Goal: Check status: Check status

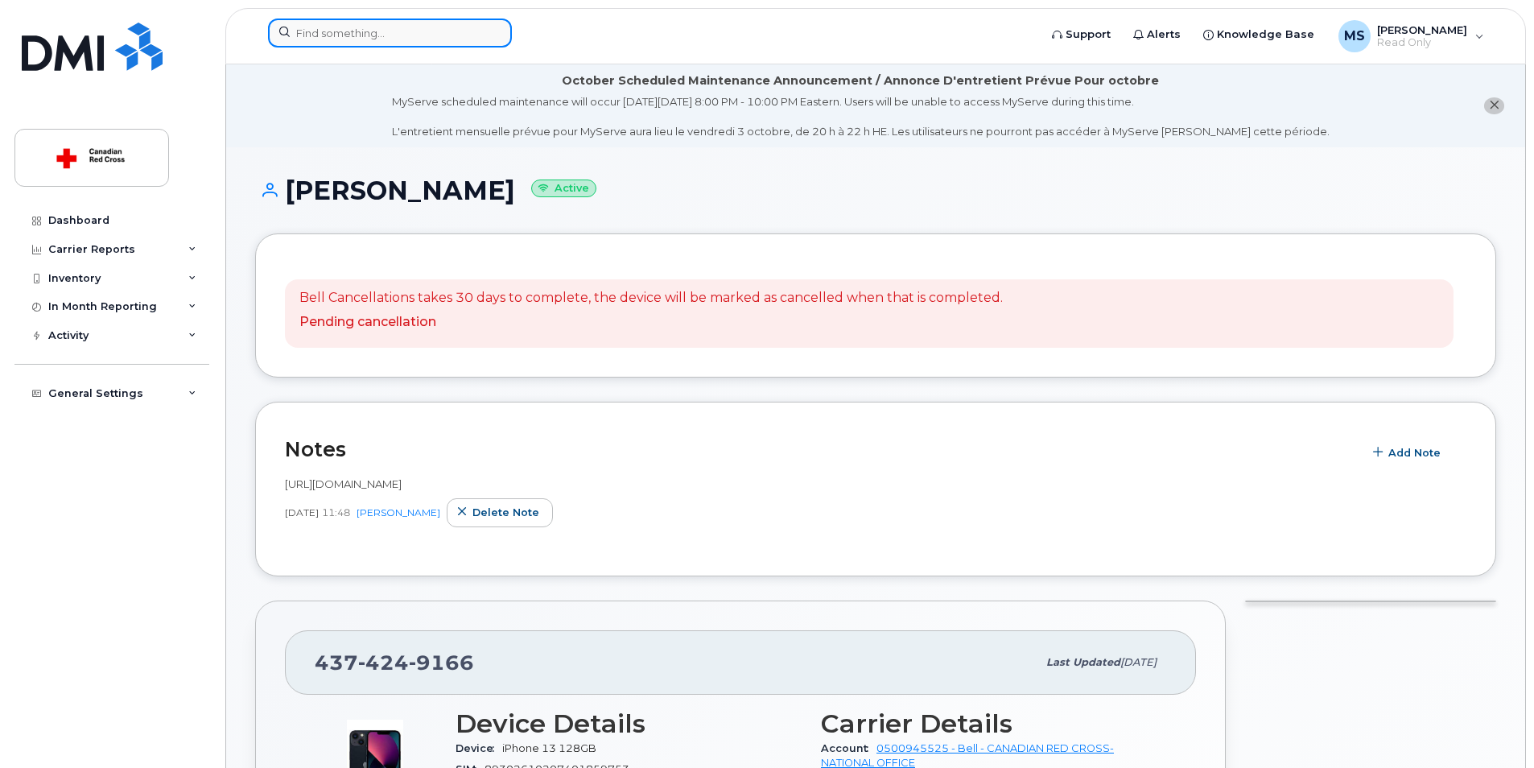
click at [328, 29] on input at bounding box center [390, 33] width 244 height 29
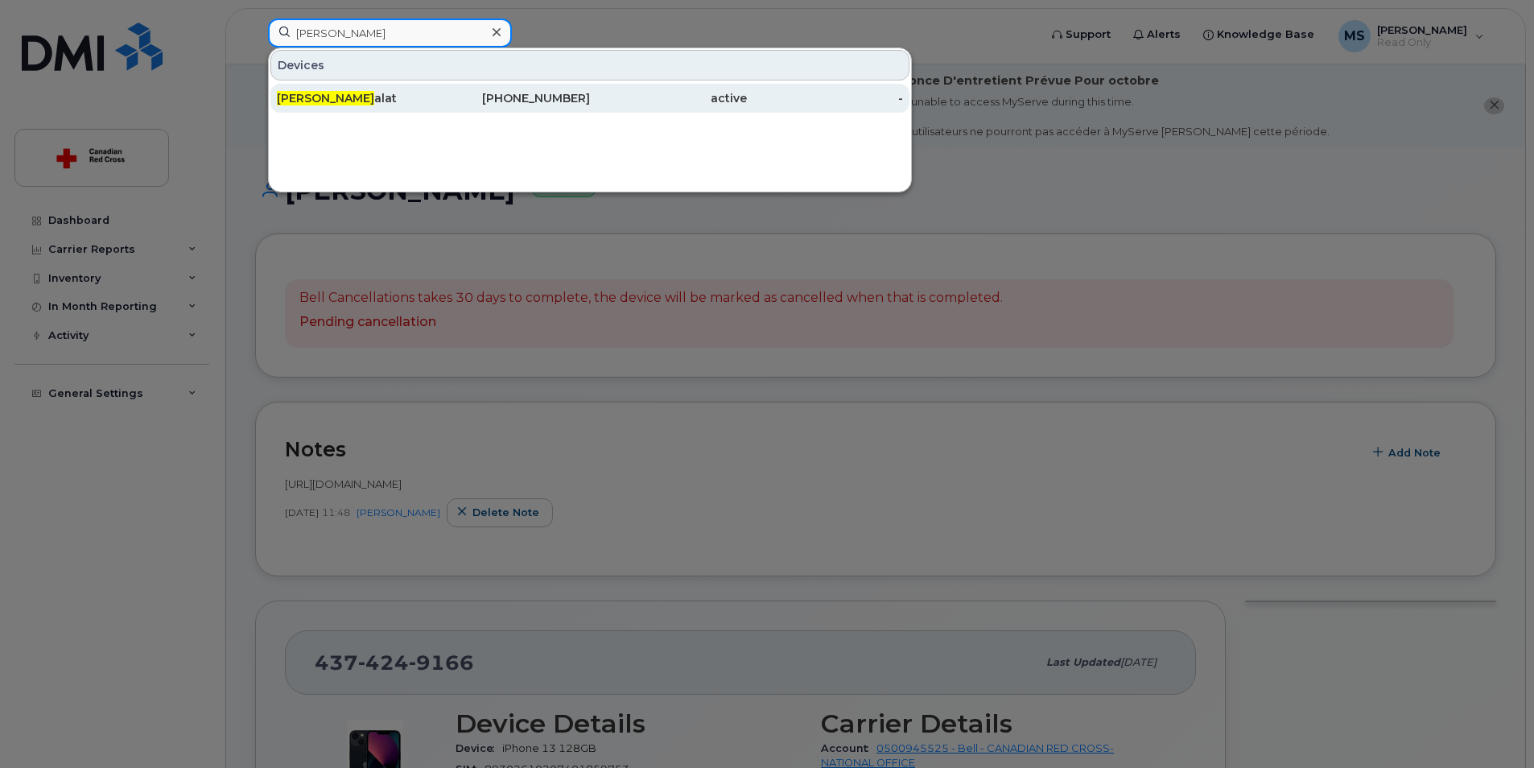
type input "[PERSON_NAME]"
click at [332, 100] on div "Samina T alat" at bounding box center [355, 98] width 157 height 16
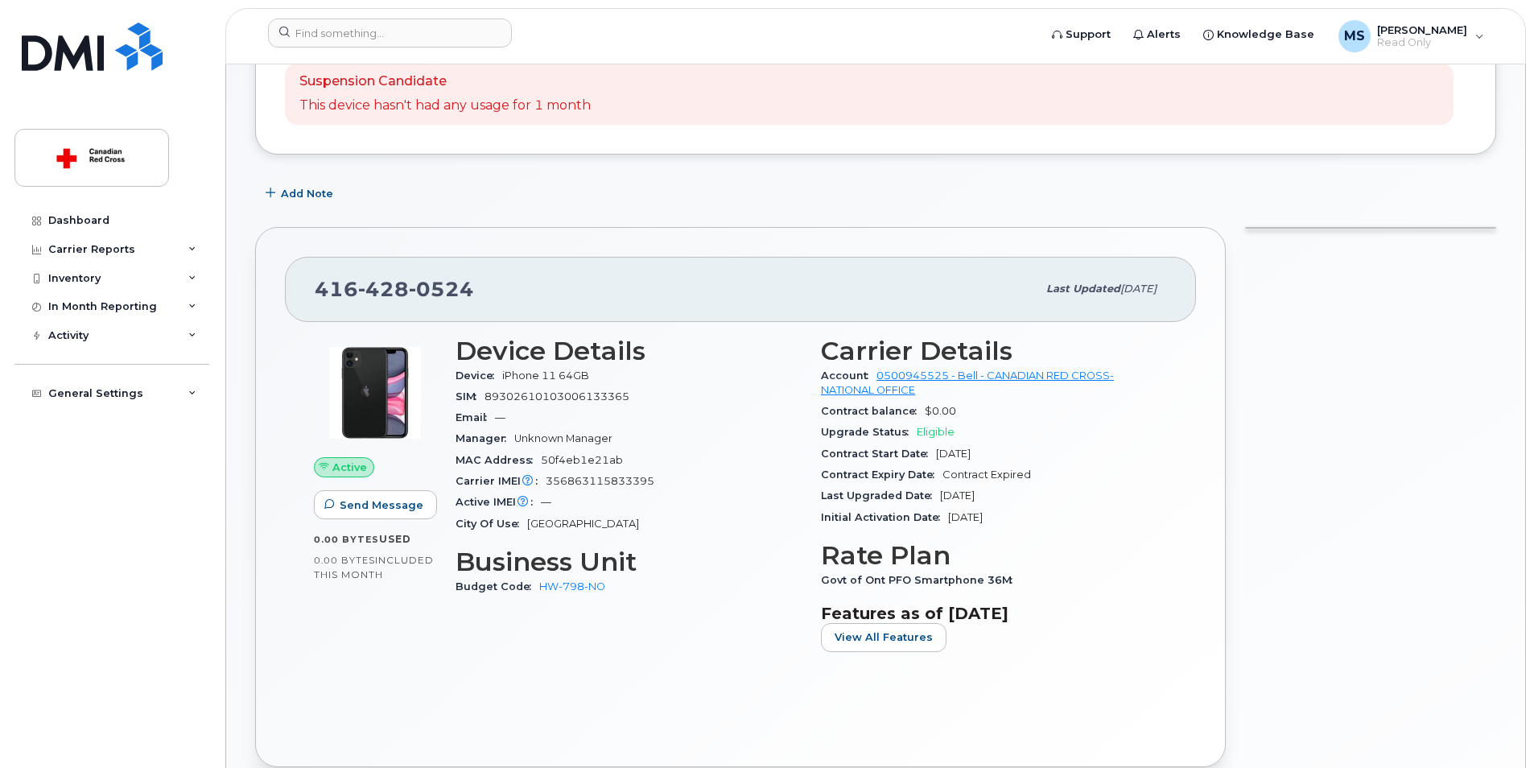
scroll to position [242, 0]
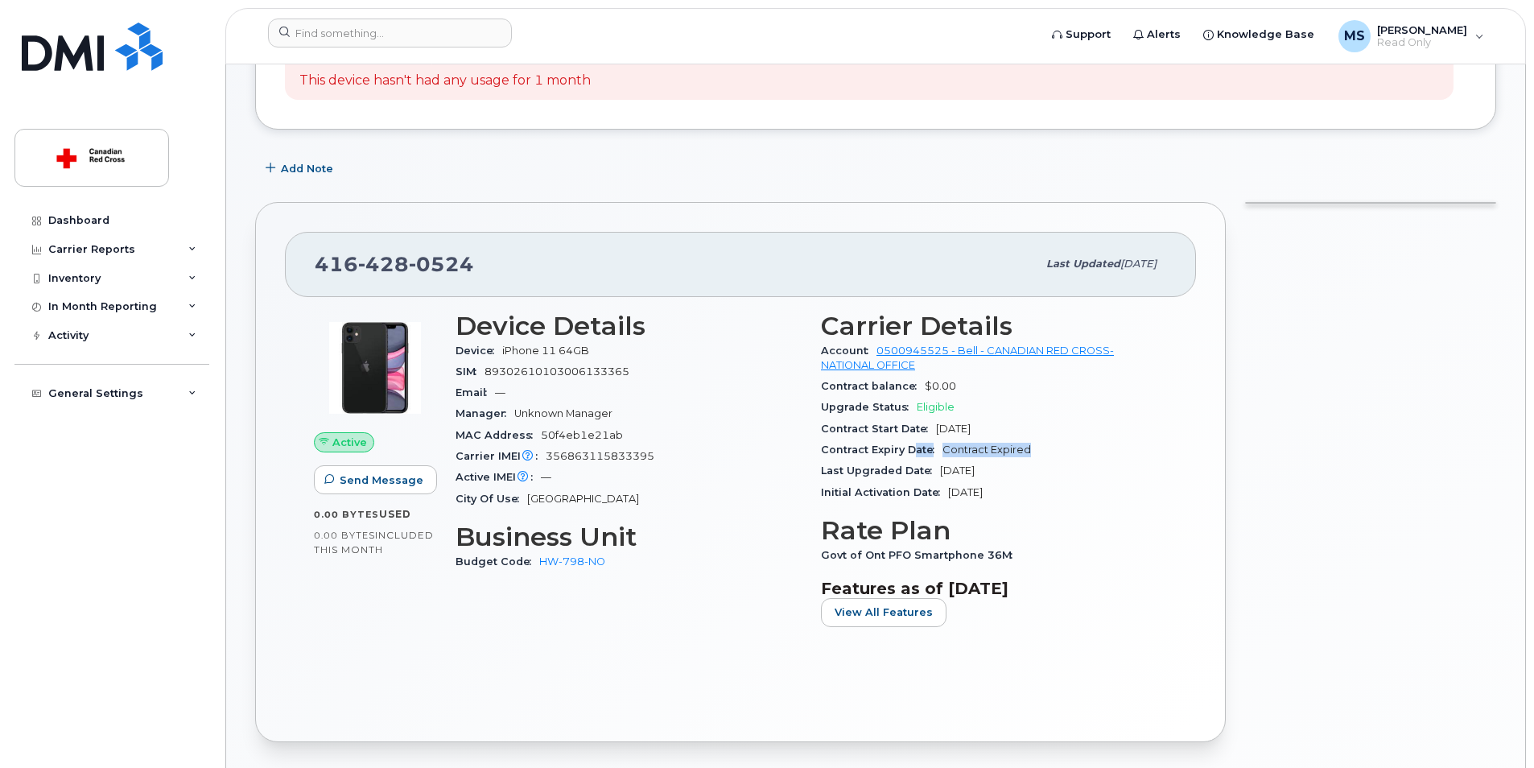
drag, startPoint x: 1038, startPoint y: 448, endPoint x: 913, endPoint y: 440, distance: 125.1
click at [913, 440] on div "Contract Expiry Date Contract Expired" at bounding box center [994, 450] width 346 height 21
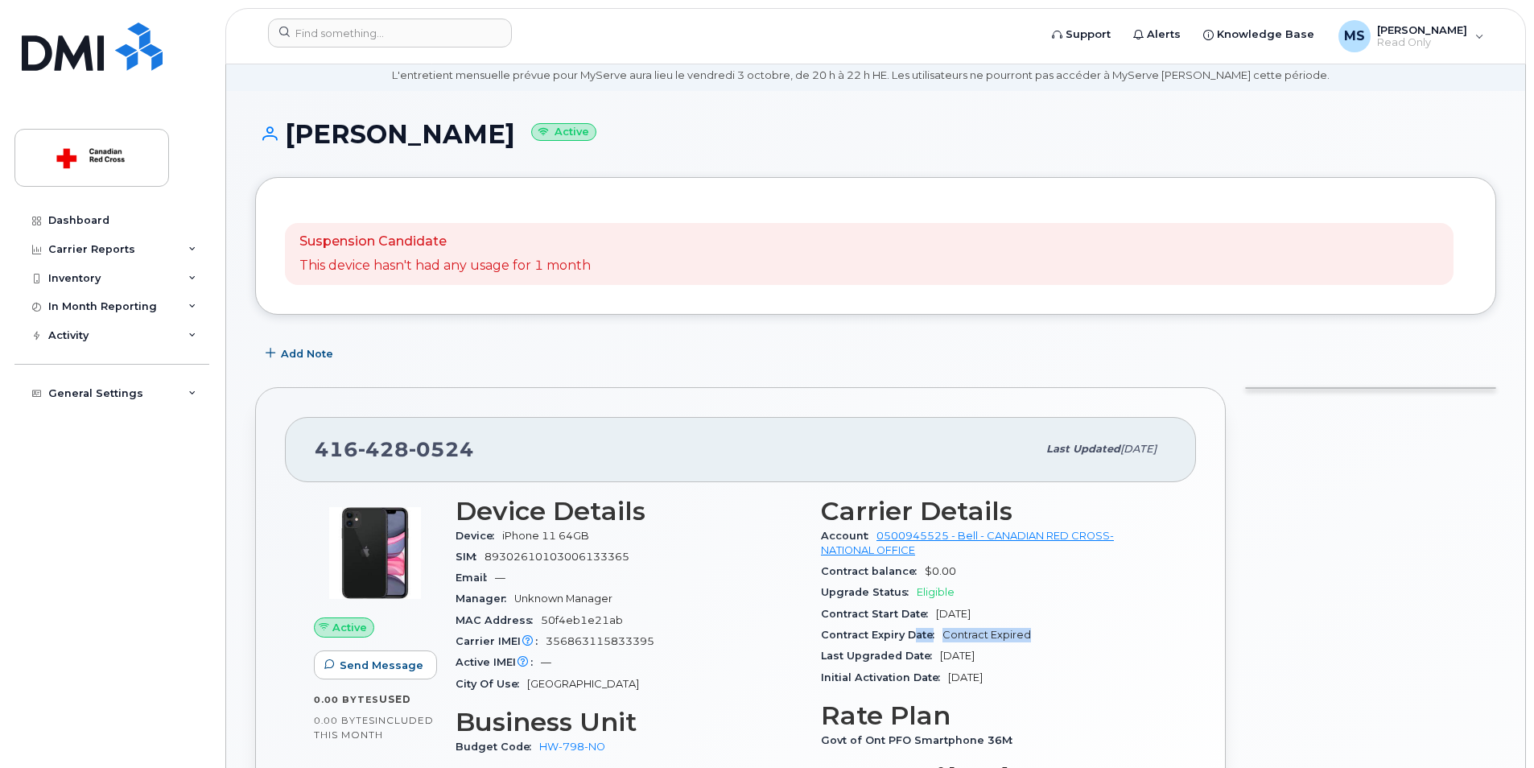
scroll to position [0, 0]
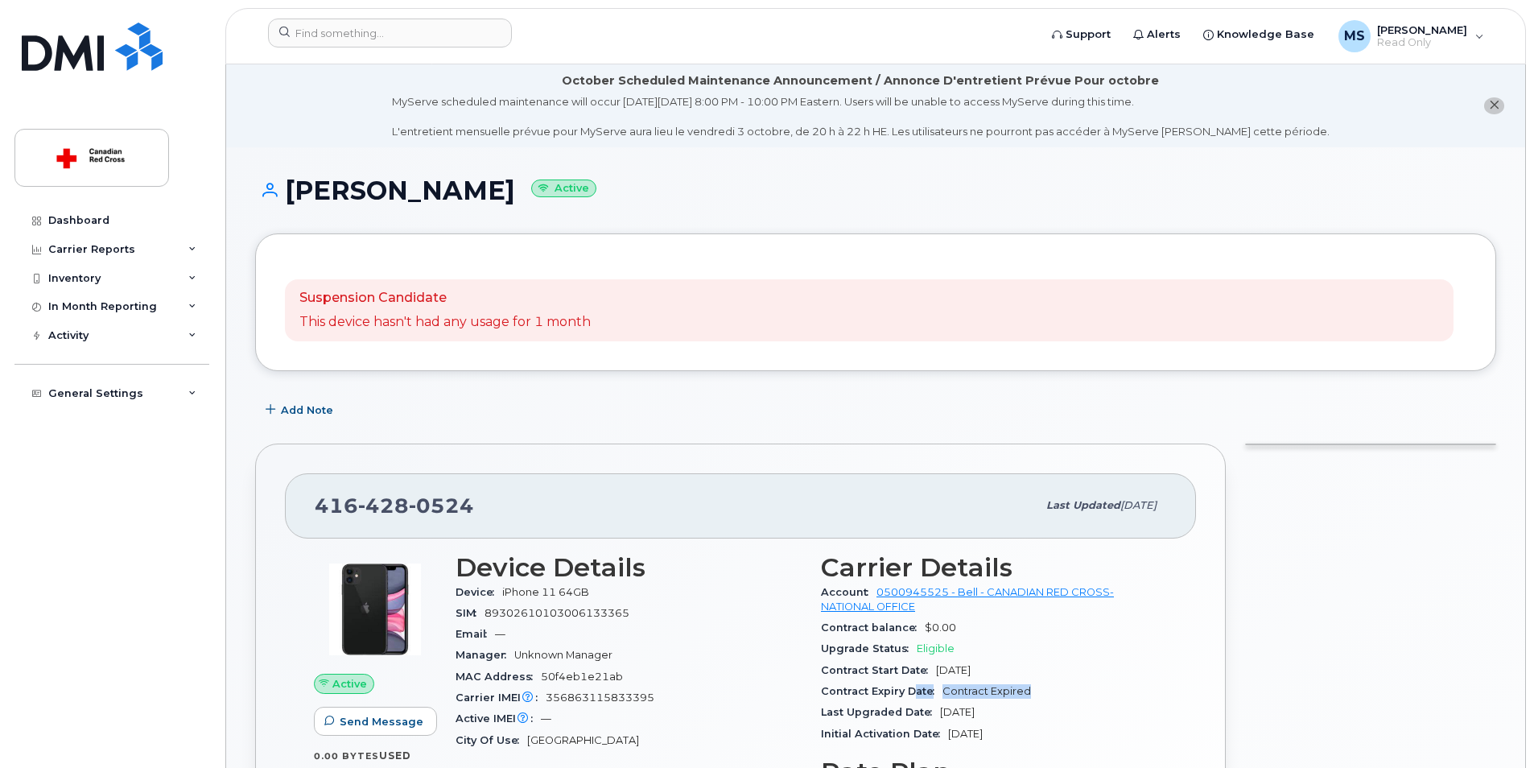
drag, startPoint x: 1335, startPoint y: 599, endPoint x: 1329, endPoint y: 572, distance: 27.9
click at [1335, 599] on div at bounding box center [1371, 714] width 270 height 560
click at [782, 43] on form at bounding box center [648, 33] width 760 height 29
click at [626, 34] on form at bounding box center [648, 33] width 760 height 29
click at [1309, 528] on div at bounding box center [1371, 714] width 270 height 560
